Goal: Task Accomplishment & Management: Complete application form

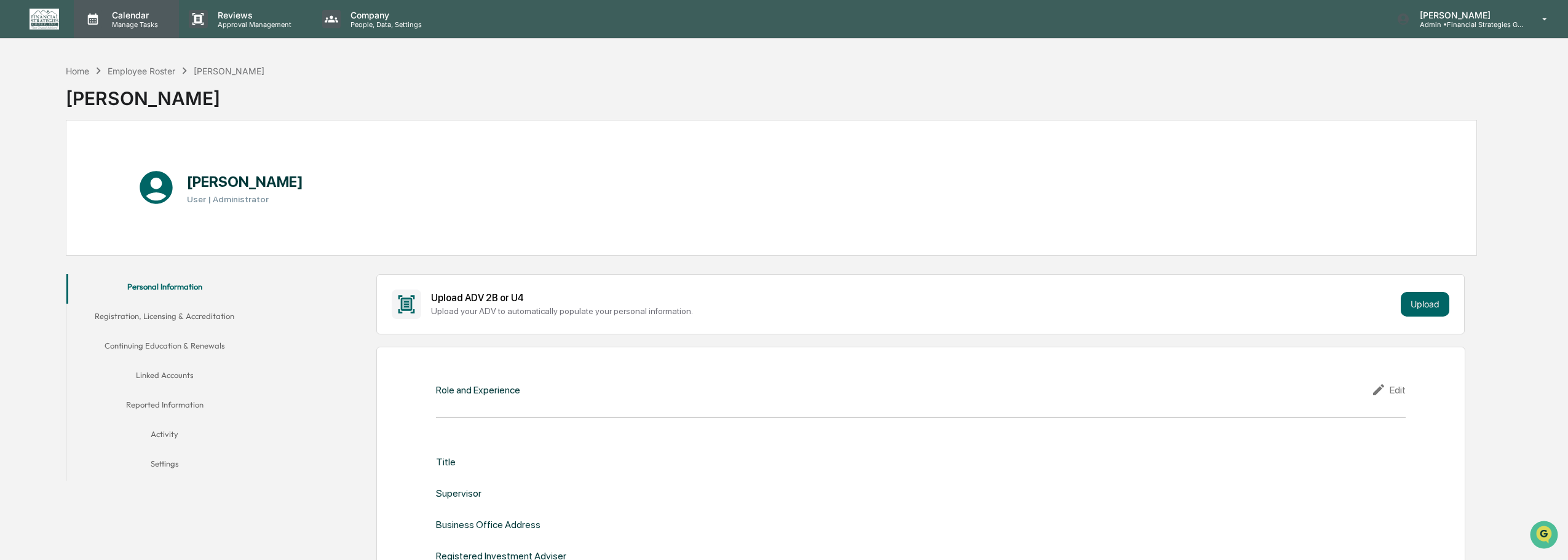
click at [130, 14] on p "Calendar" at bounding box center [132, 14] width 62 height 10
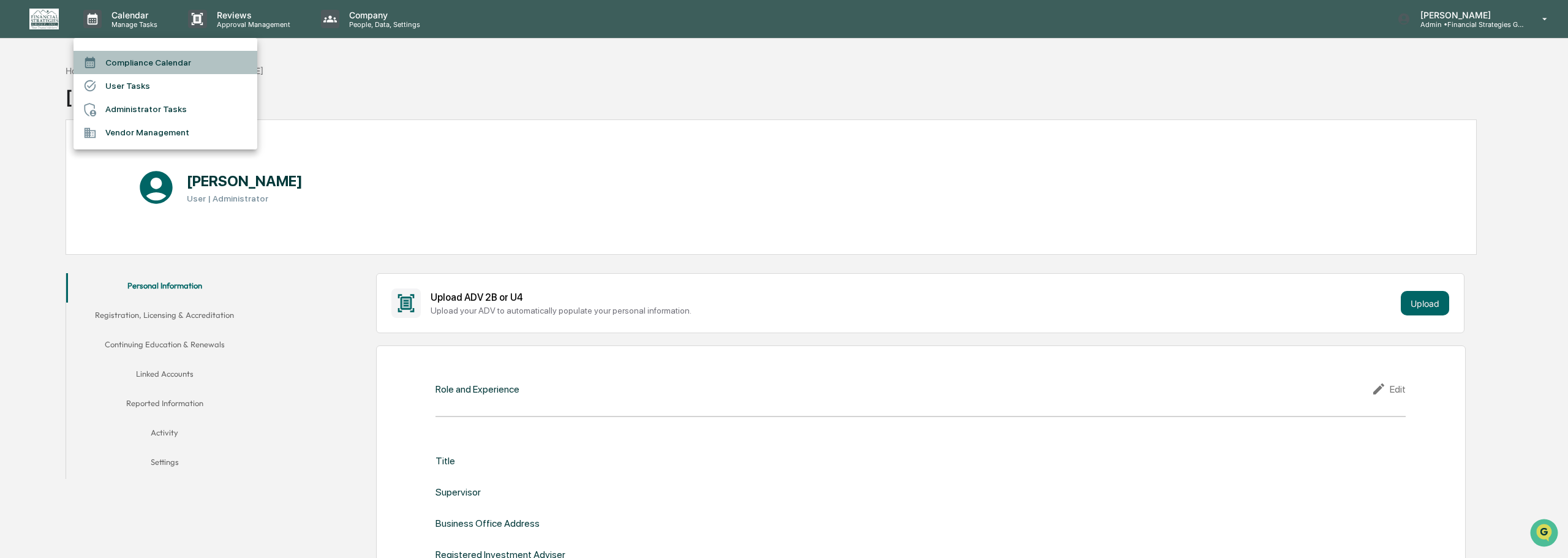
click at [137, 62] on li "Compliance Calendar" at bounding box center [166, 62] width 184 height 23
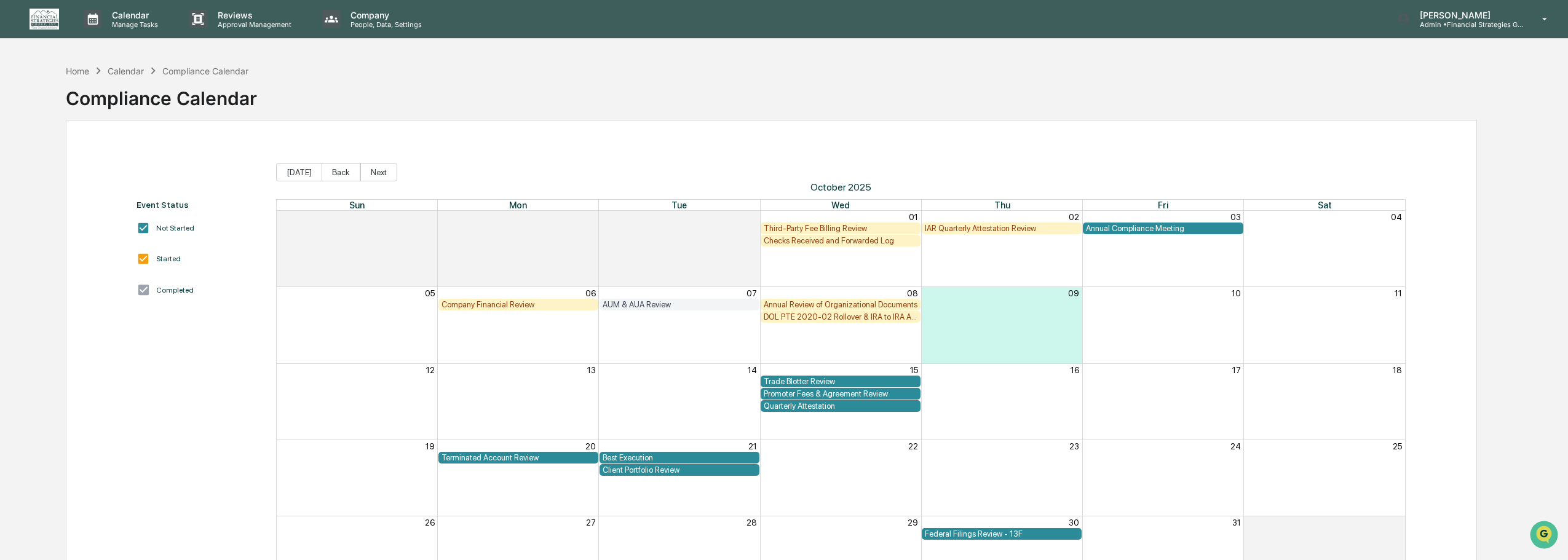
click at [984, 229] on div "IAR Quarterly Attestation Review" at bounding box center [1001, 229] width 153 height 10
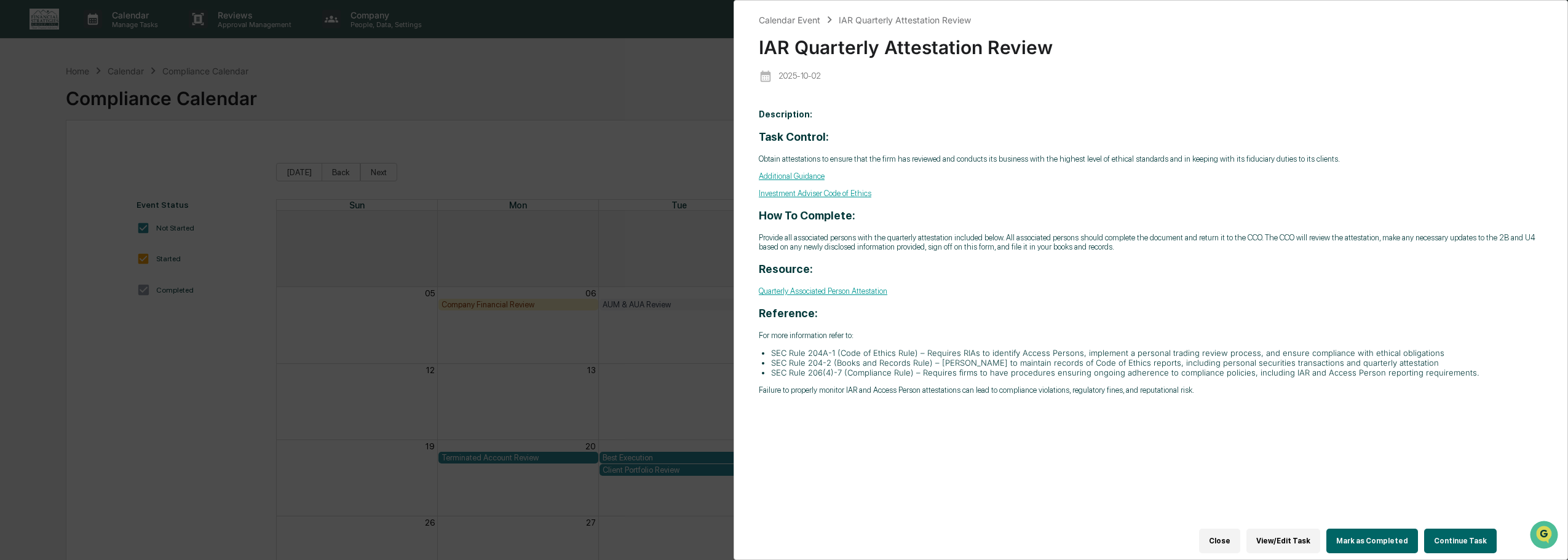
click at [1234, 531] on button "Close" at bounding box center [1219, 541] width 41 height 24
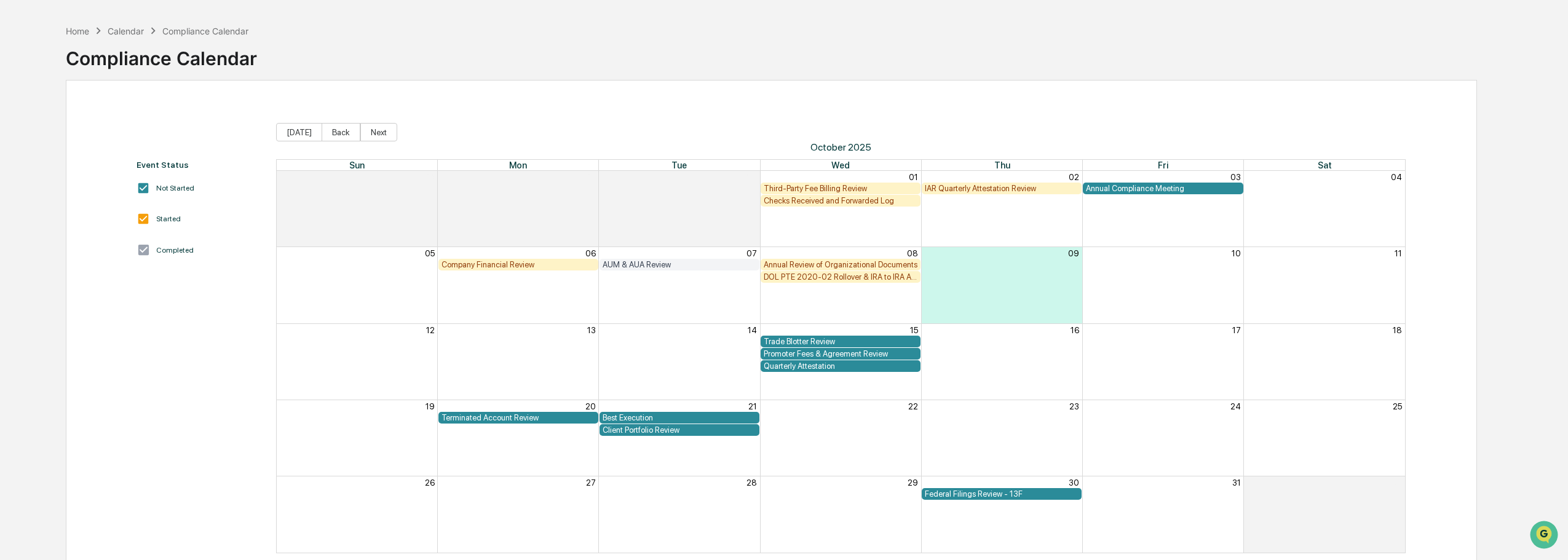
scroll to position [62, 0]
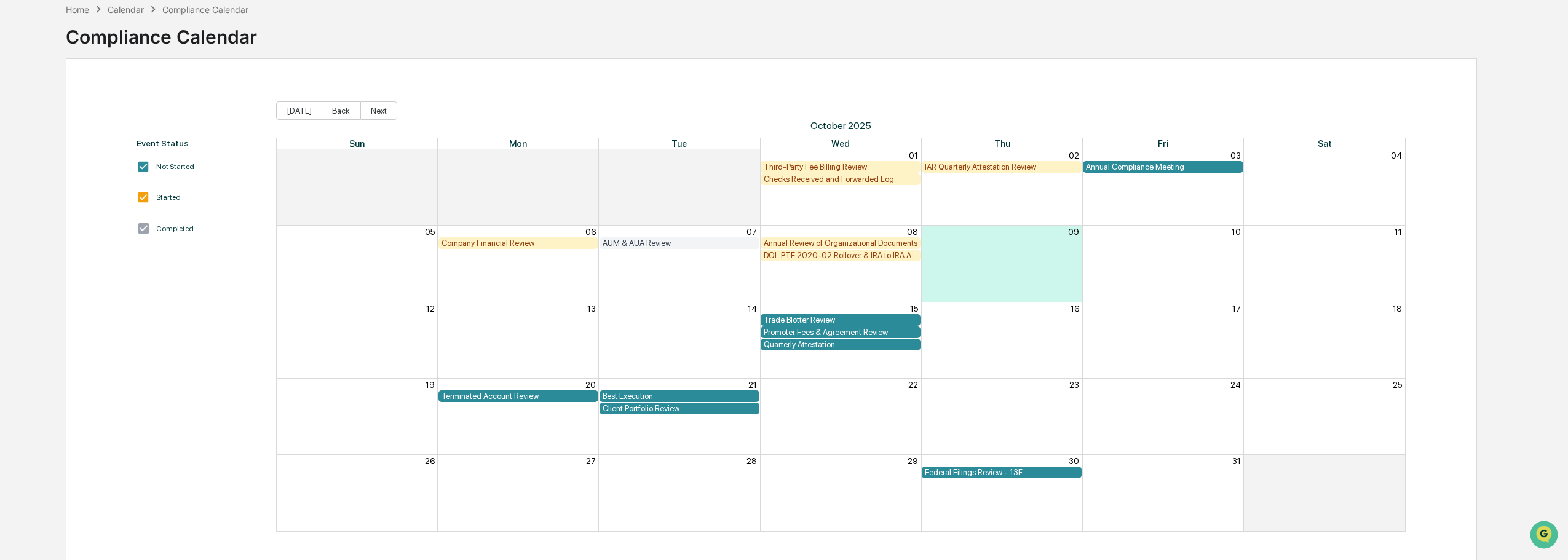
click at [780, 238] on div "Annual Review of Organizational Documents" at bounding box center [840, 243] width 160 height 12
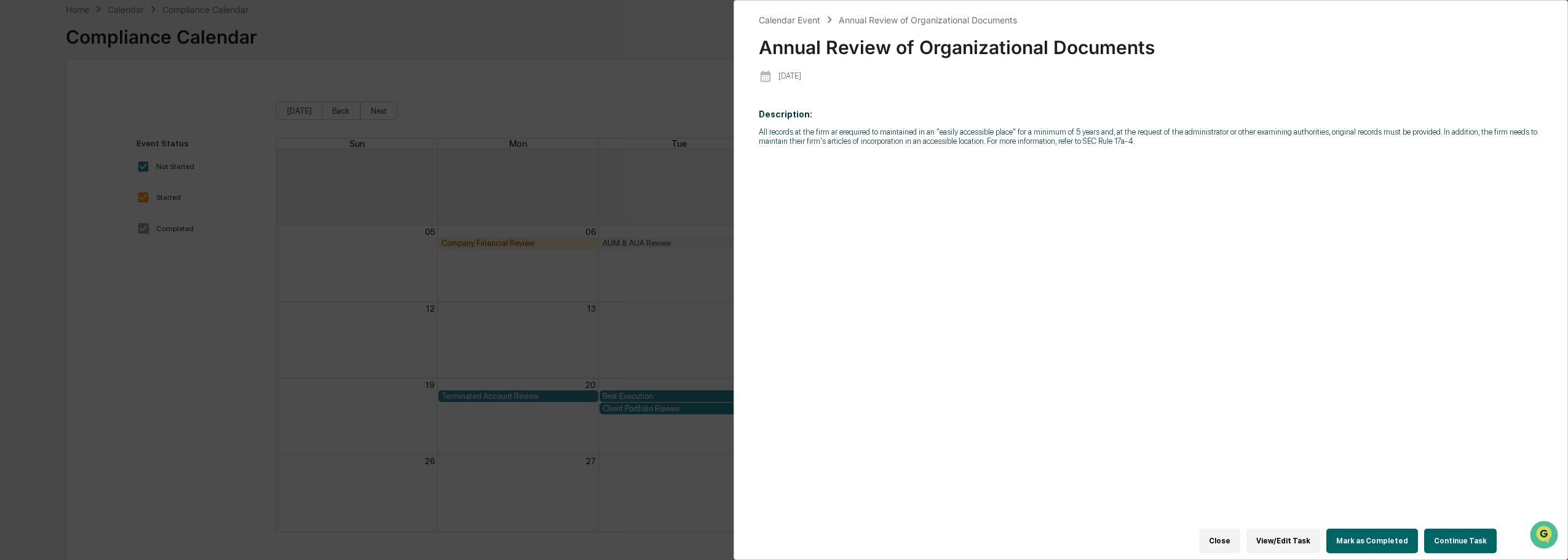
click at [1461, 531] on button "Continue Task" at bounding box center [1460, 541] width 73 height 24
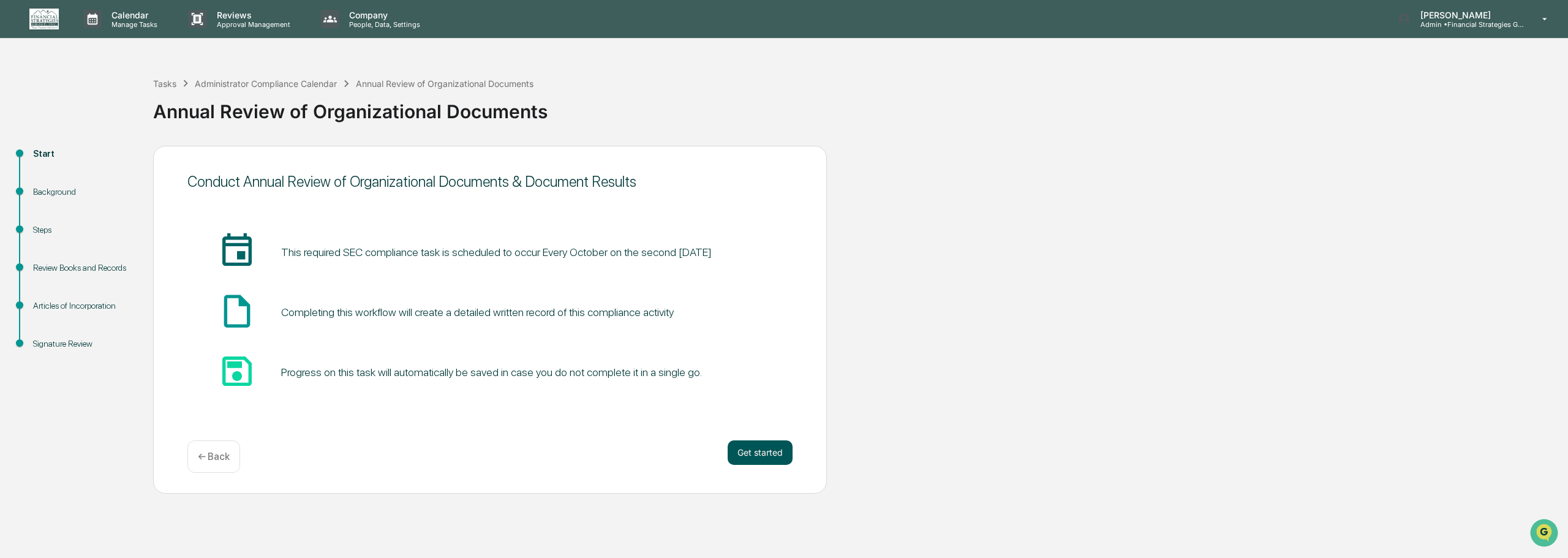
click at [746, 454] on button "Get started" at bounding box center [760, 452] width 65 height 24
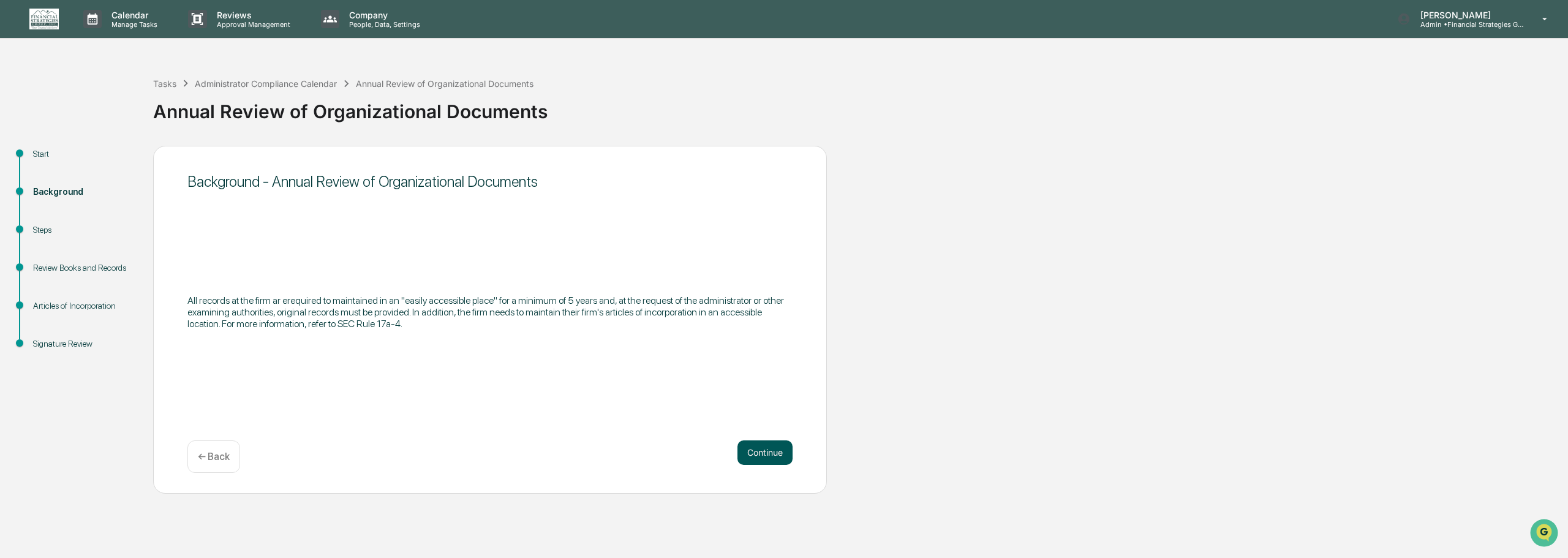
click at [746, 455] on button "Continue" at bounding box center [765, 452] width 55 height 24
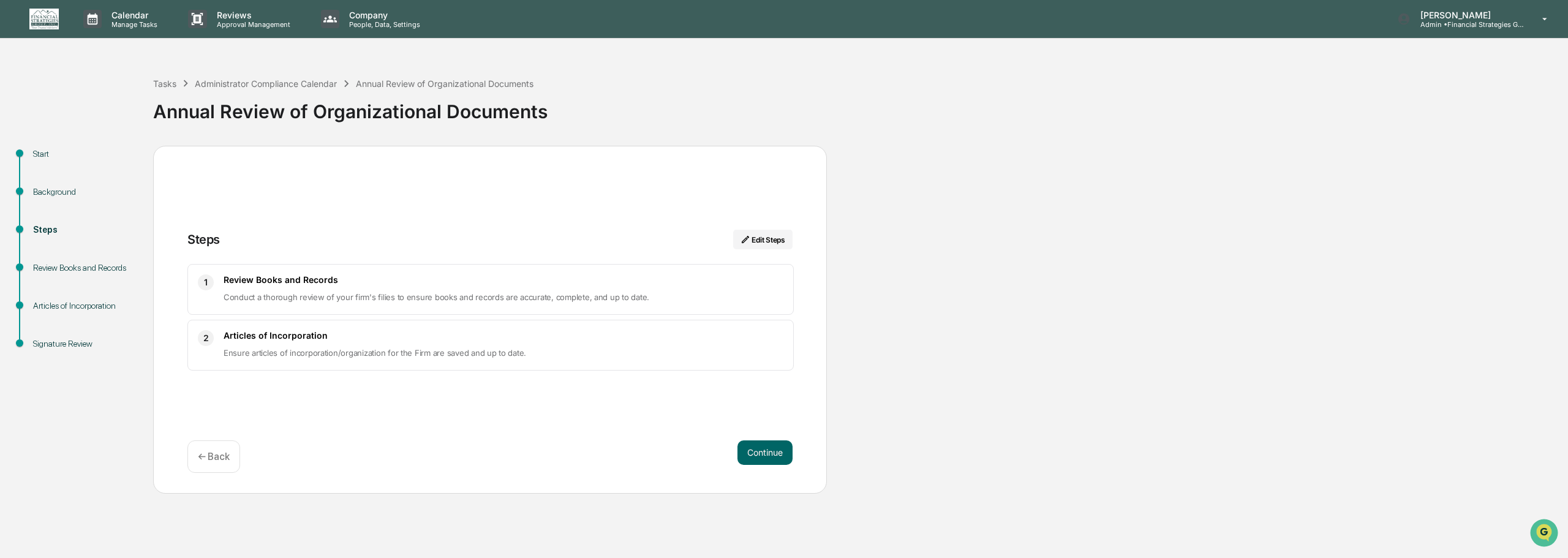
click at [746, 455] on button "Continue" at bounding box center [765, 452] width 55 height 24
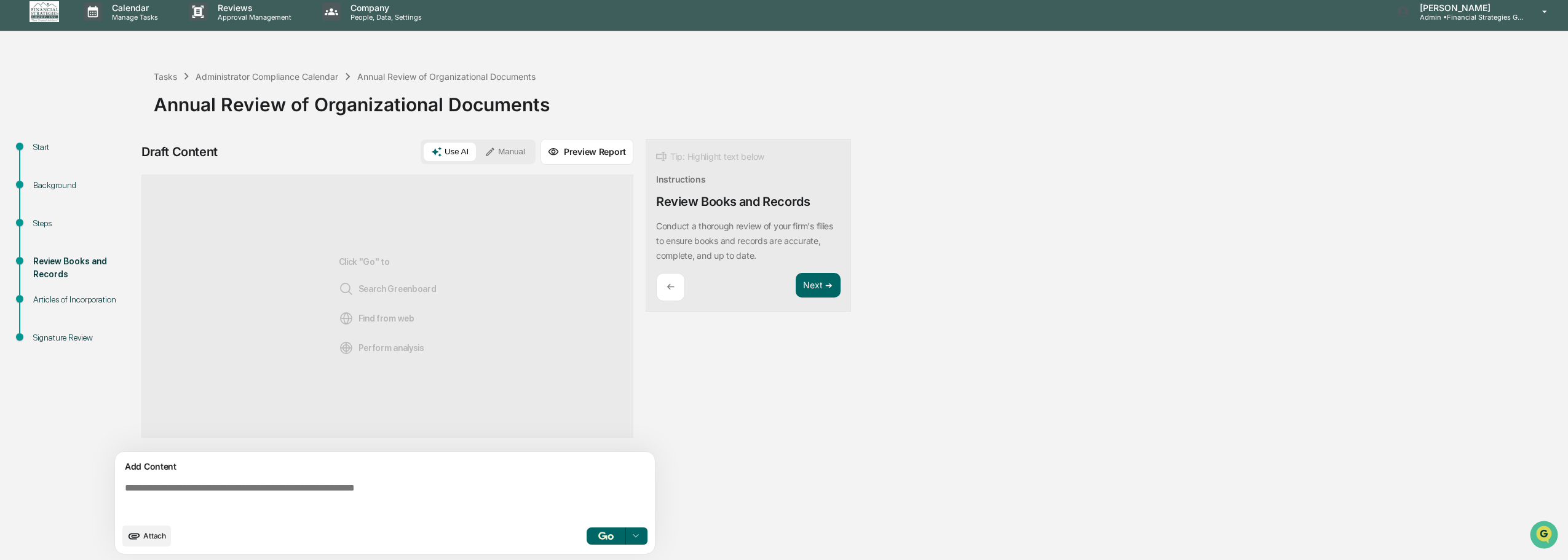
scroll to position [10, 0]
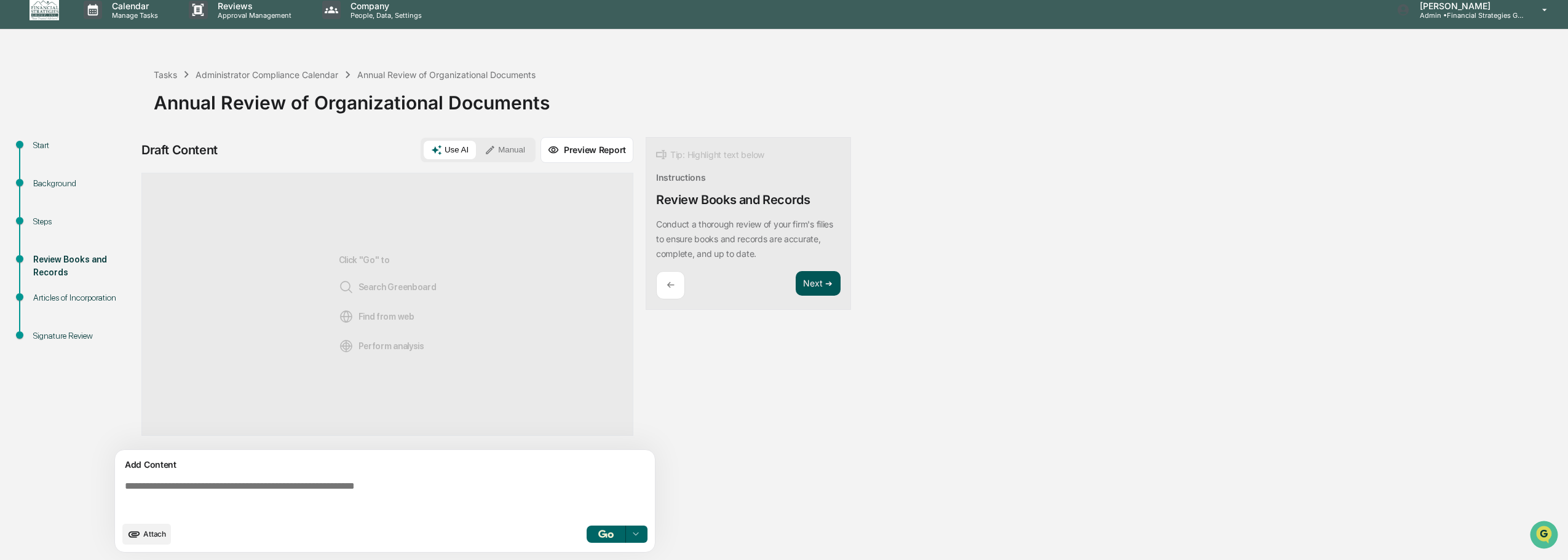
click at [816, 288] on button "Next ➔" at bounding box center [818, 283] width 45 height 25
click at [828, 284] on div "Next ➔" at bounding box center [818, 271] width 45 height 29
click at [826, 271] on button "Next ➔" at bounding box center [818, 269] width 45 height 25
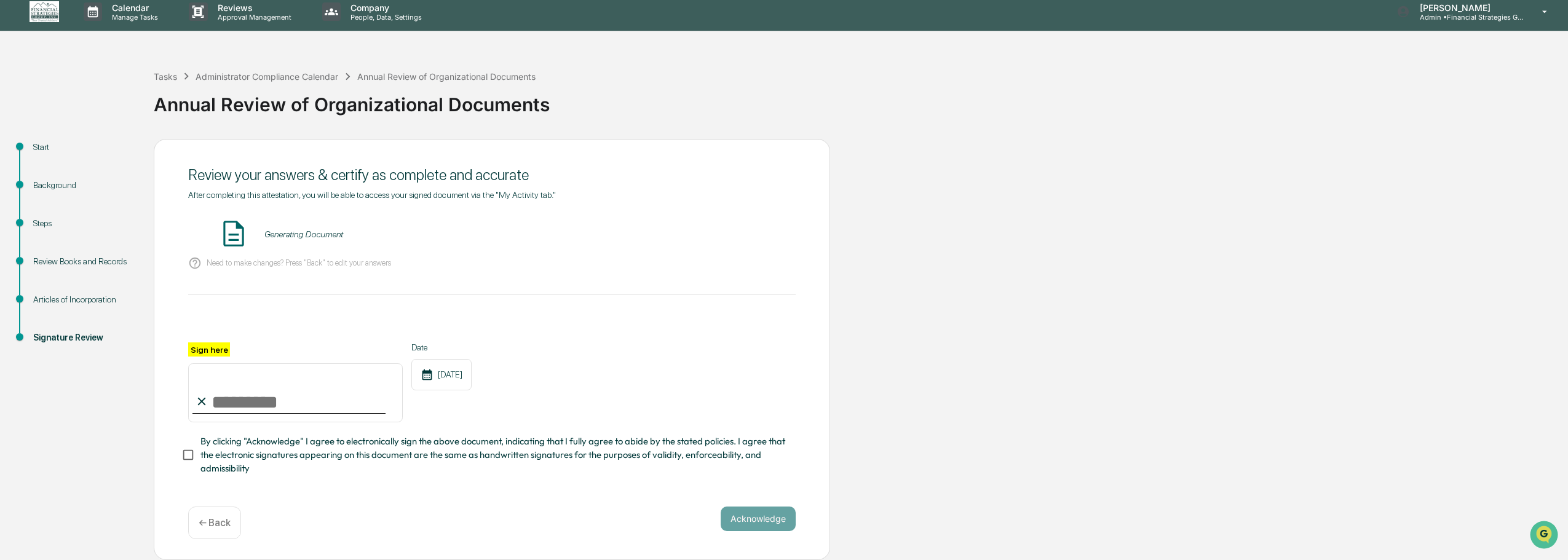
scroll to position [11, 0]
click at [249, 392] on input "Sign here" at bounding box center [295, 392] width 214 height 59
click at [246, 389] on input "**********" at bounding box center [295, 392] width 214 height 59
type input "**********"
click at [768, 512] on button "Acknowledge" at bounding box center [758, 519] width 75 height 24
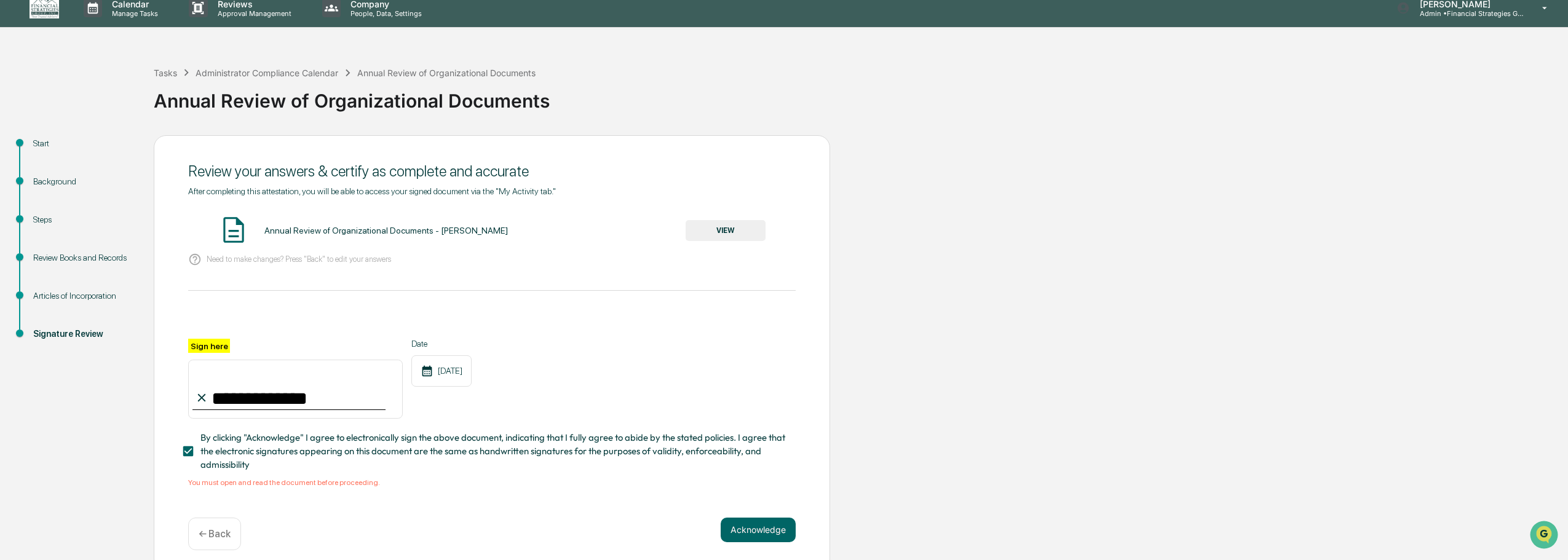
click at [739, 238] on button "VIEW" at bounding box center [726, 230] width 80 height 21
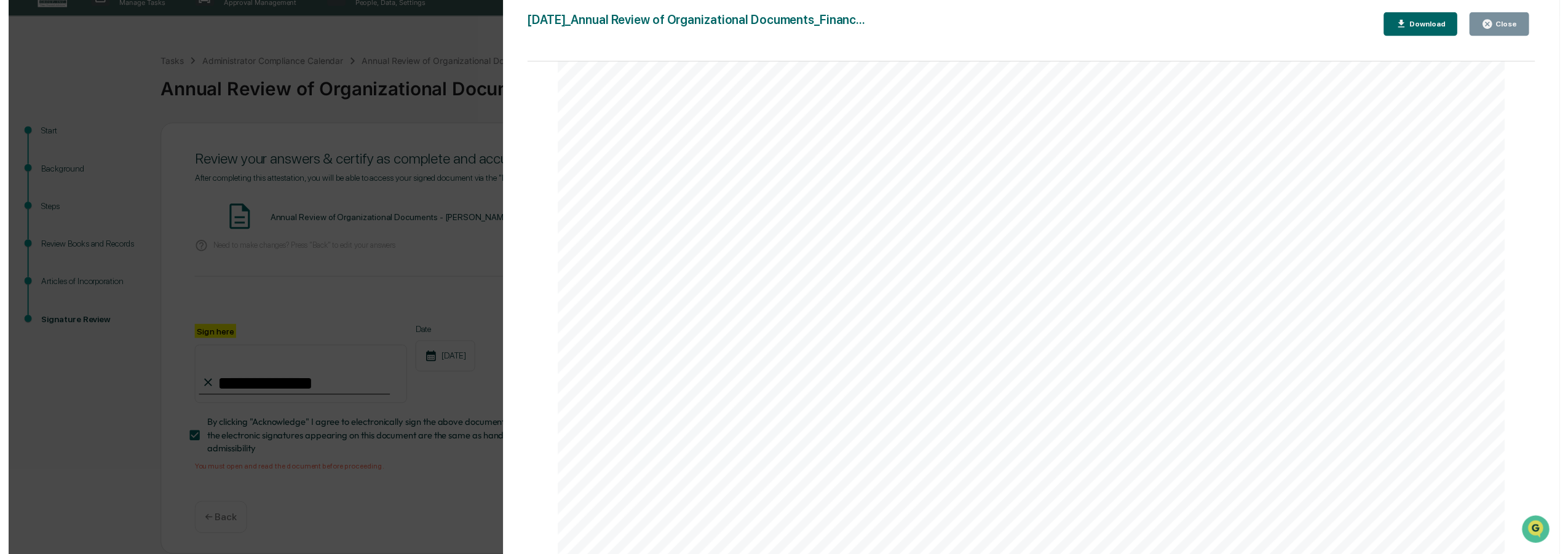
scroll to position [392, 0]
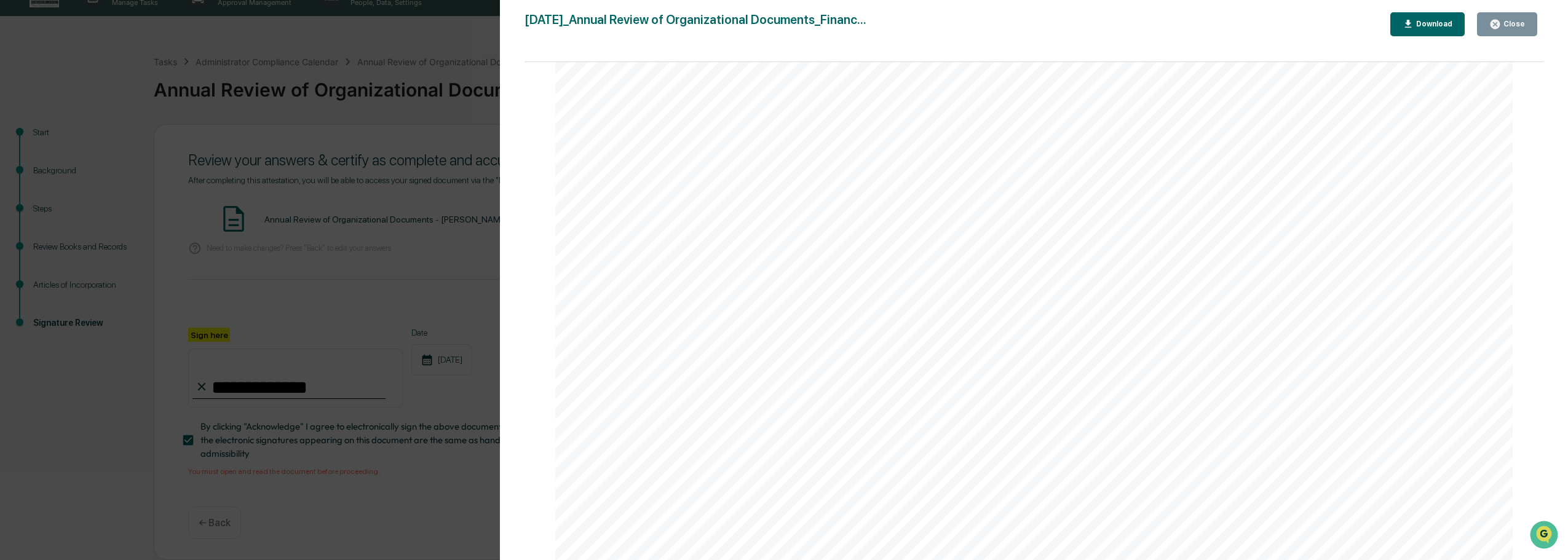
click at [1514, 23] on div "Close" at bounding box center [1512, 24] width 24 height 9
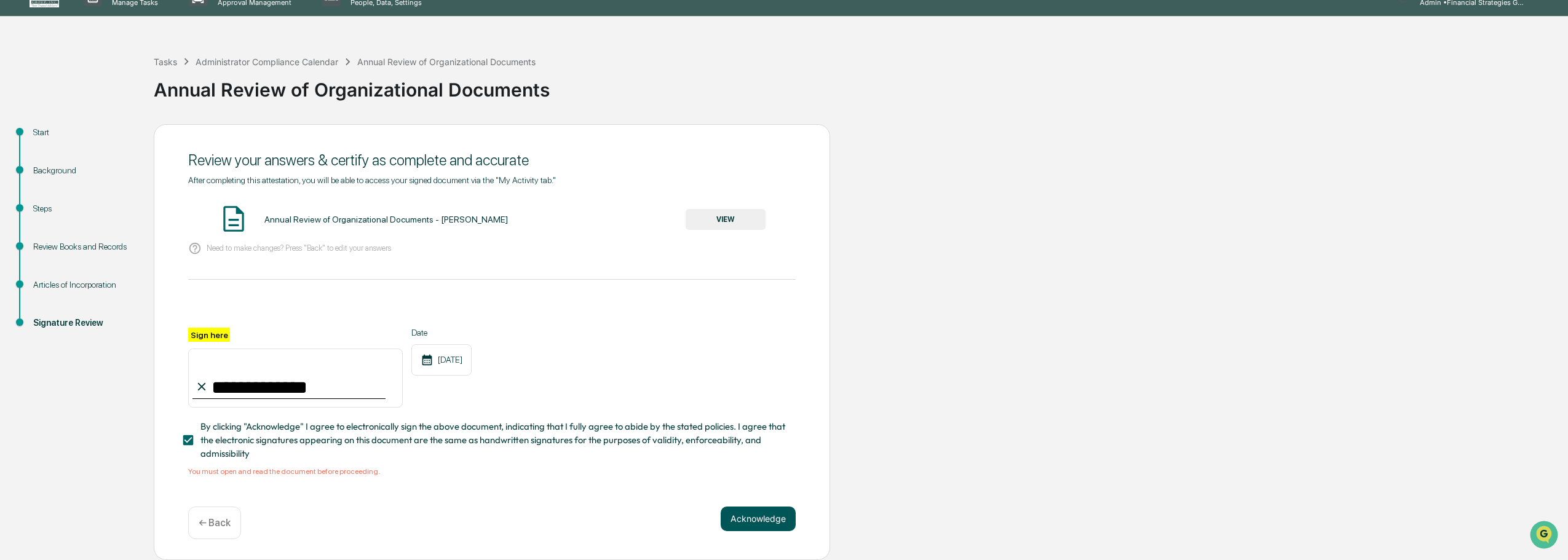
click at [773, 514] on button "Acknowledge" at bounding box center [758, 519] width 75 height 24
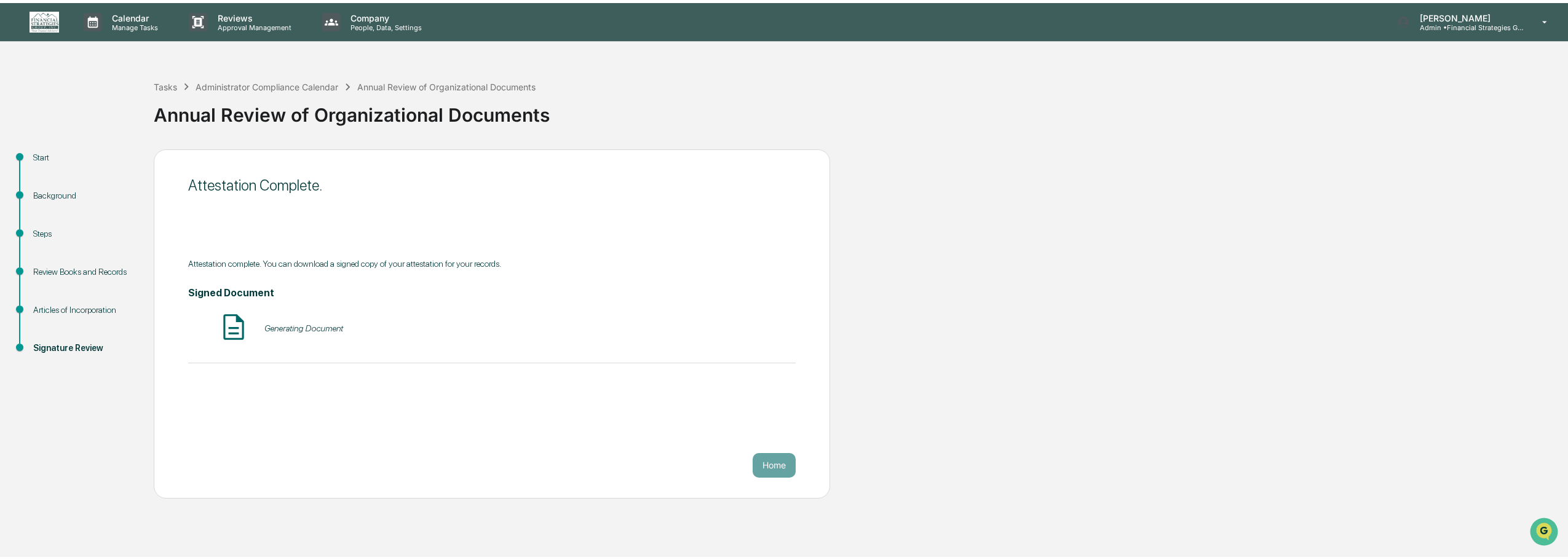
scroll to position [0, 0]
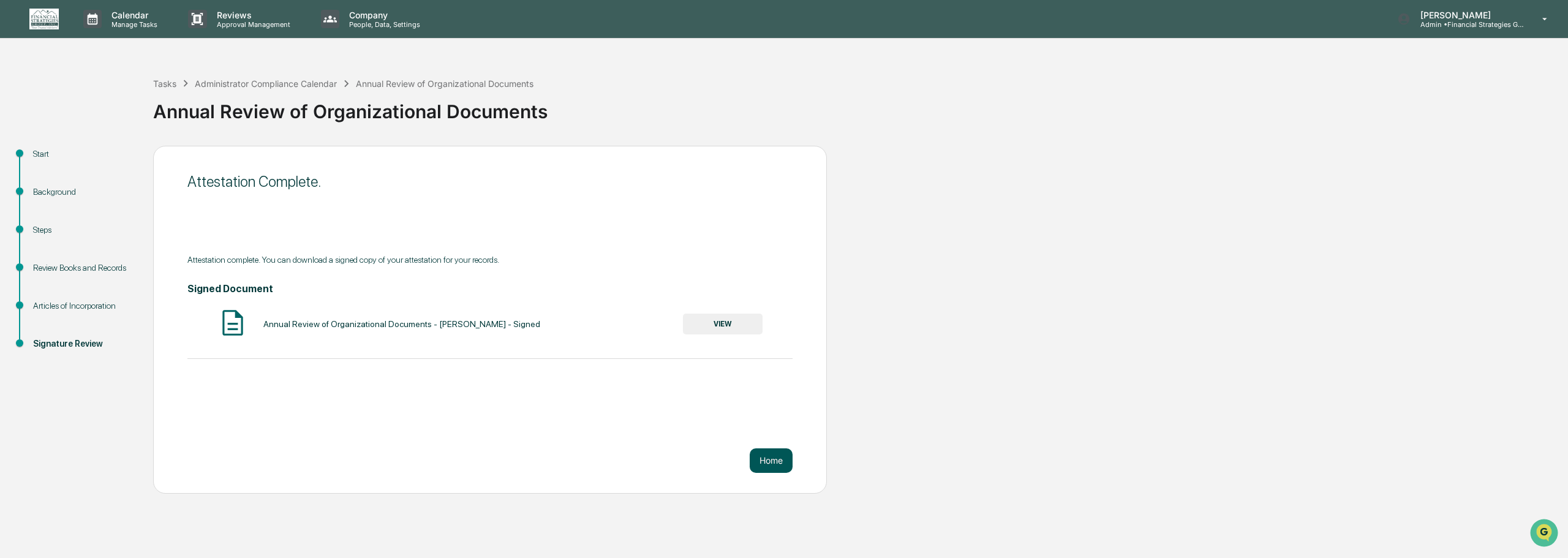
click at [769, 465] on button "Home" at bounding box center [771, 461] width 43 height 24
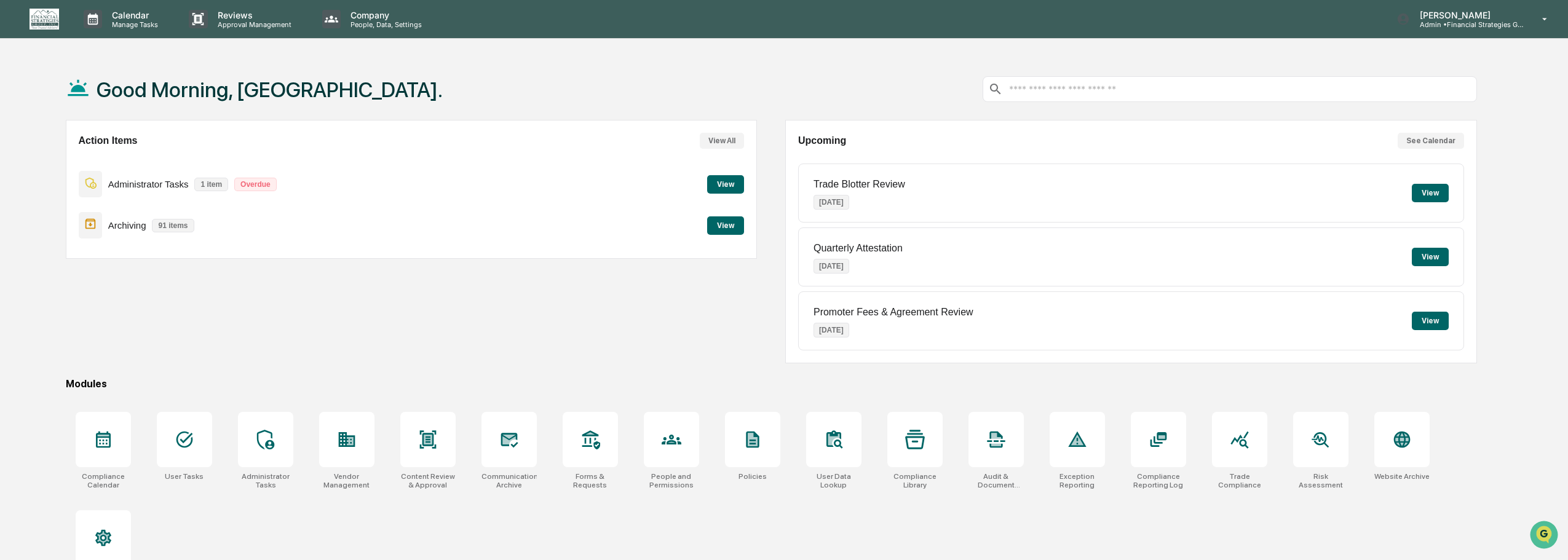
click at [1433, 257] on button "View" at bounding box center [1430, 257] width 37 height 18
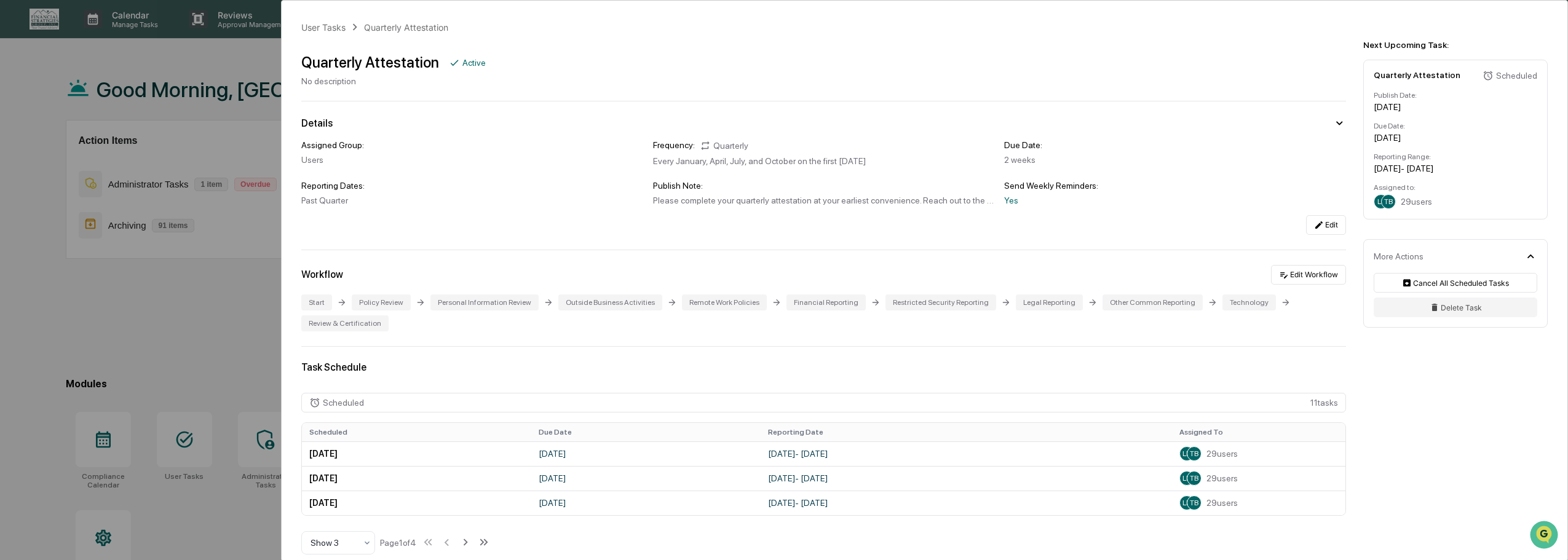
click at [48, 291] on div "User Tasks Quarterly Attestation Quarterly Attestation Active No description De…" at bounding box center [784, 280] width 1568 height 560
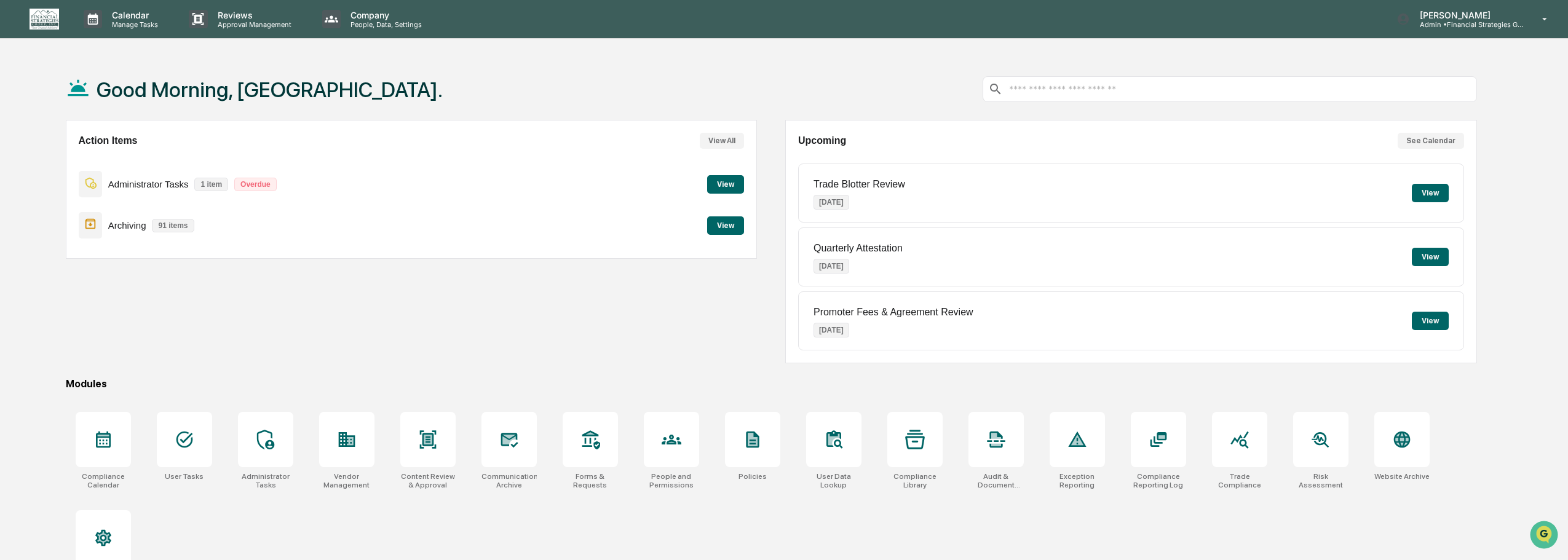
click at [734, 227] on button "View" at bounding box center [726, 225] width 37 height 18
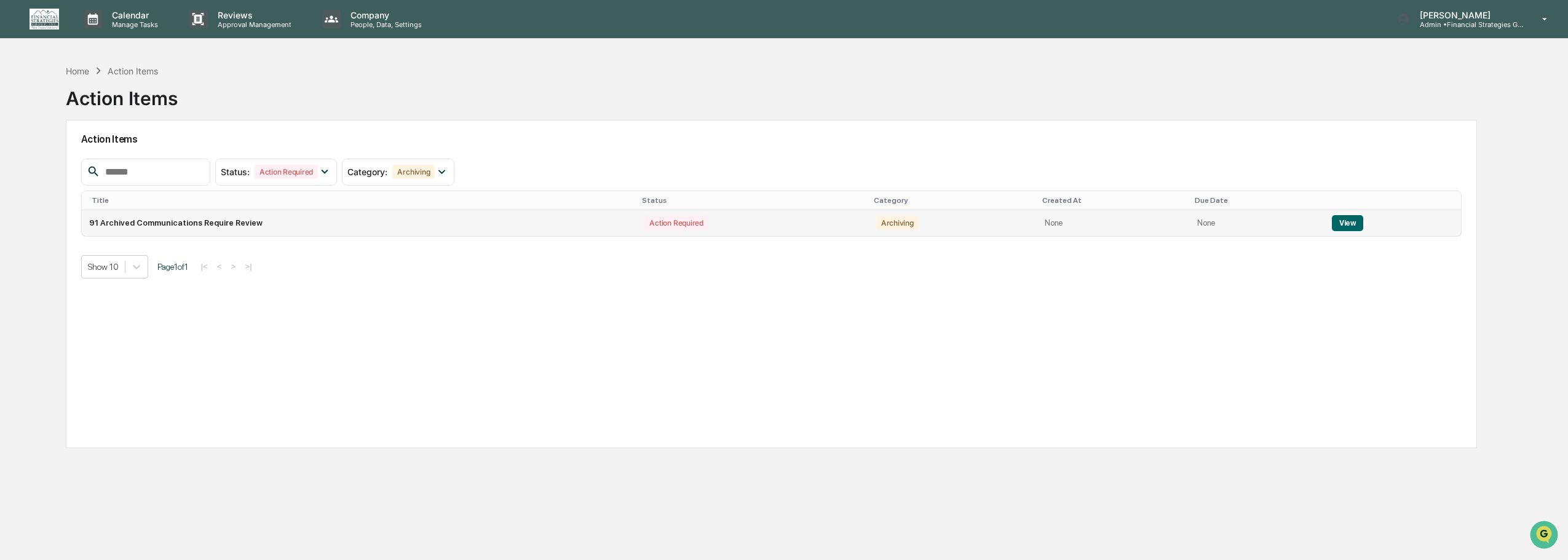
click at [1357, 219] on button "View" at bounding box center [1347, 223] width 31 height 16
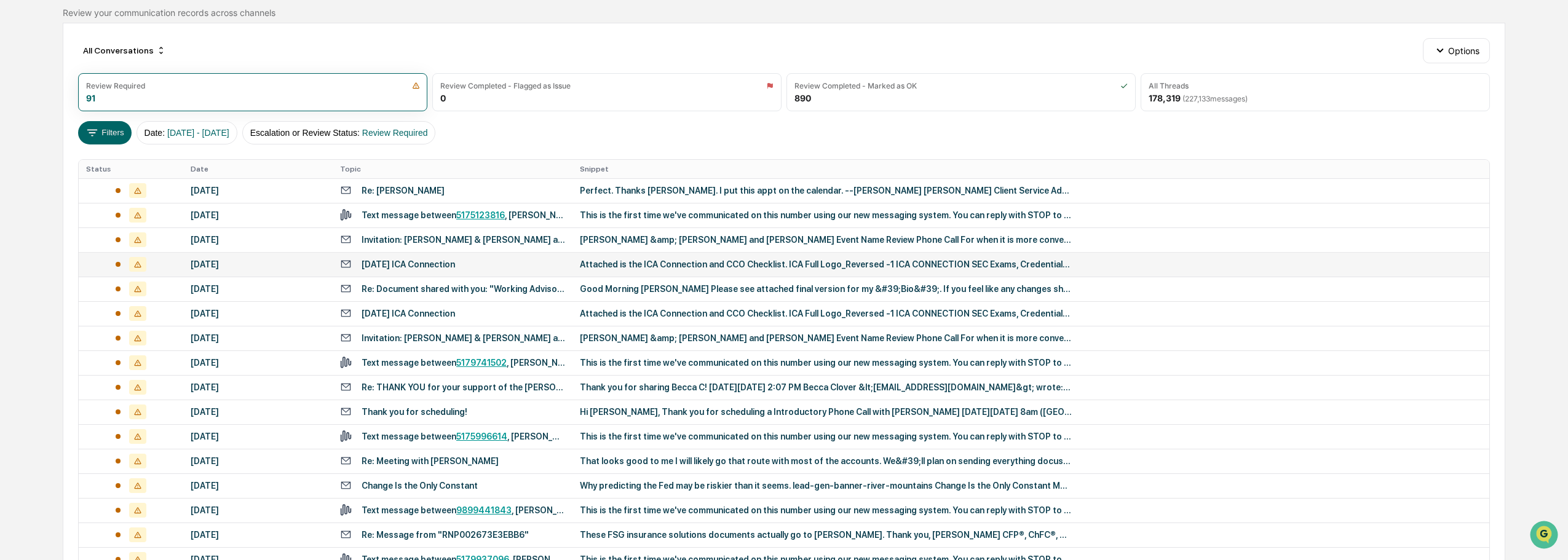
scroll to position [123, 0]
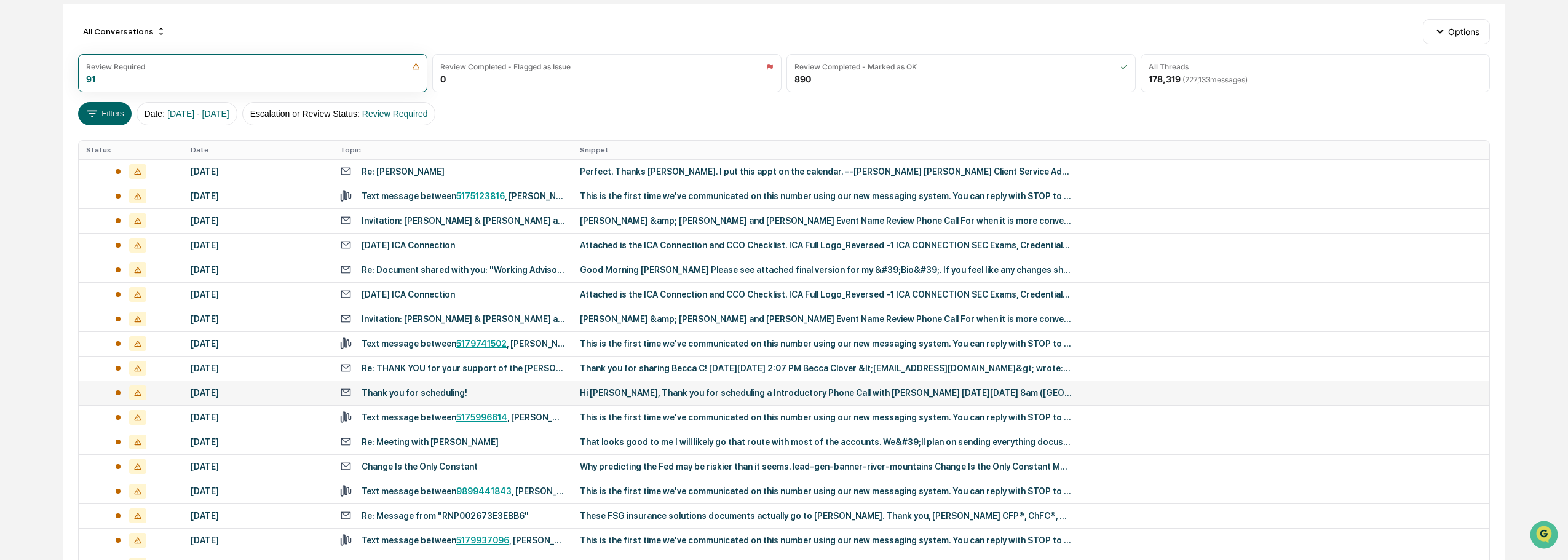
drag, startPoint x: 734, startPoint y: 379, endPoint x: 1261, endPoint y: 394, distance: 527.2
click at [1263, 394] on td "Hi [PERSON_NAME], Thank you for scheduling a Introductory Phone Call with [PERS…" at bounding box center [1030, 393] width 916 height 24
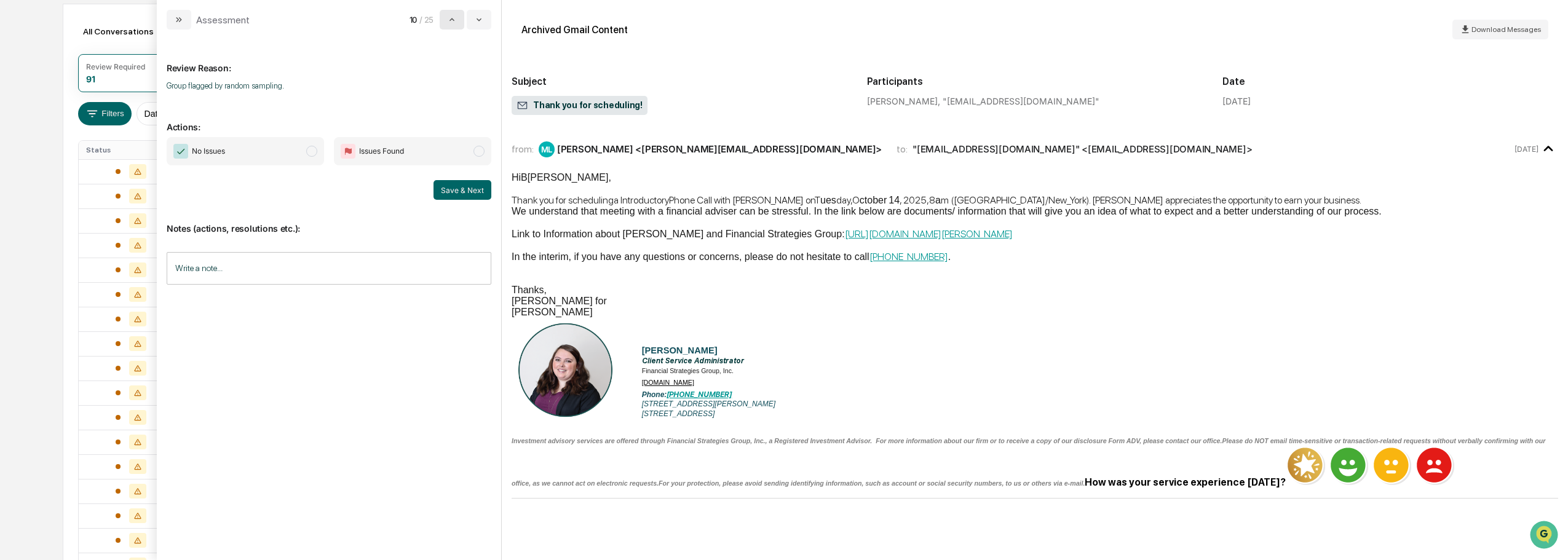
click at [454, 21] on icon "modal" at bounding box center [451, 20] width 10 height 10
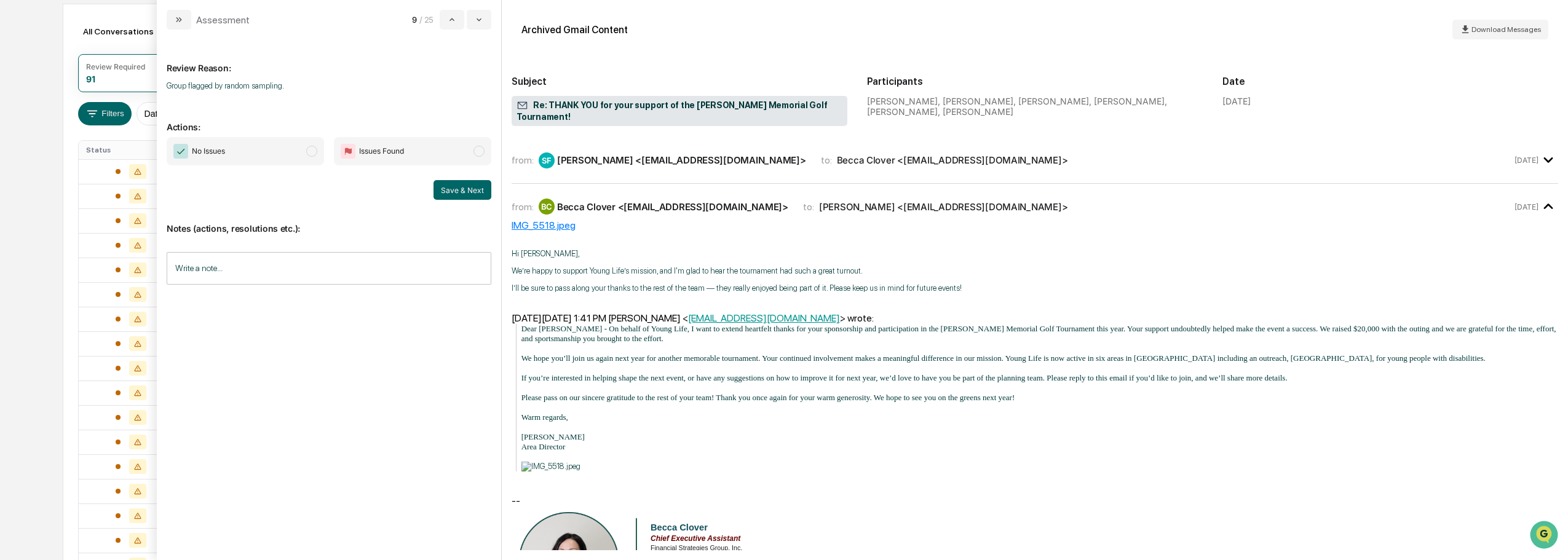
scroll to position [62, 0]
